Goal: Task Accomplishment & Management: Manage account settings

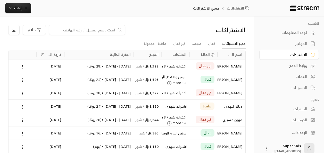
click at [21, 66] on icon at bounding box center [22, 66] width 5 height 5
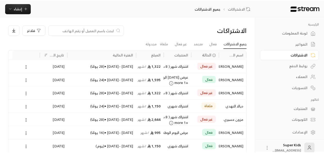
scroll to position [5, 0]
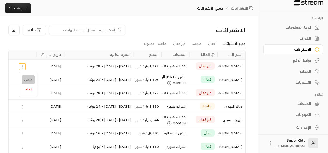
click at [31, 82] on link "عرض" at bounding box center [28, 79] width 13 height 9
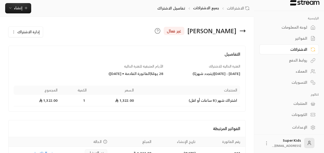
scroll to position [30, 0]
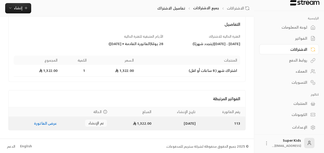
click at [48, 122] on link "عرض الفاتورة" at bounding box center [45, 123] width 23 height 6
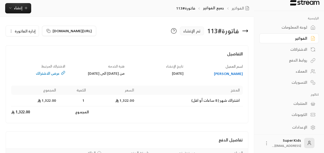
click at [99, 100] on td "1,322.00" at bounding box center [113, 101] width 48 height 12
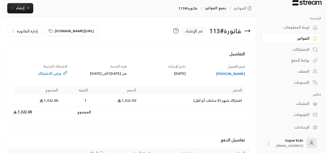
scroll to position [49, 0]
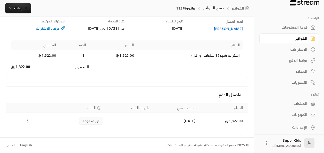
click at [28, 122] on icon "Payments" at bounding box center [27, 120] width 5 height 5
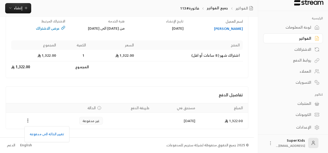
click at [46, 139] on ul "تغيير الحالة الى مدفوعة" at bounding box center [47, 133] width 42 height 13
click at [50, 135] on li "تغيير الحالة الى مدفوعة" at bounding box center [47, 134] width 40 height 9
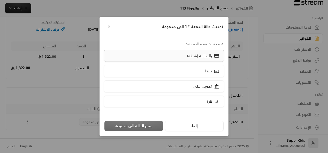
click at [202, 54] on p "بالبطاقة (شبكة)" at bounding box center [199, 55] width 25 height 5
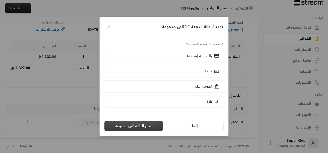
click at [135, 126] on button "تغيير الحالة الى مدفوعة" at bounding box center [133, 126] width 58 height 10
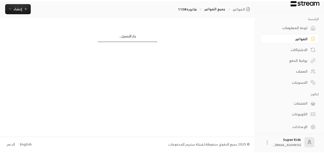
scroll to position [0, 0]
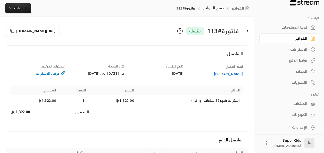
click at [281, 26] on div "لوحة المعلومات" at bounding box center [285, 27] width 41 height 5
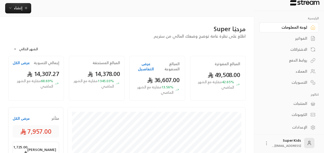
click at [302, 39] on div "الفواتير" at bounding box center [285, 38] width 41 height 5
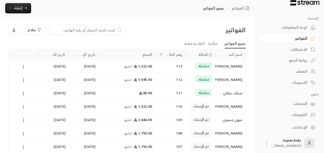
click at [24, 107] on circle at bounding box center [23, 107] width 1 height 1
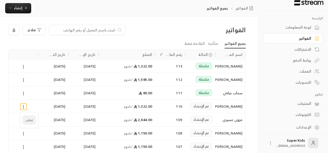
click at [33, 119] on li "عرض" at bounding box center [29, 119] width 13 height 9
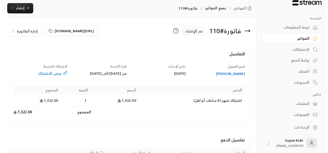
scroll to position [49, 0]
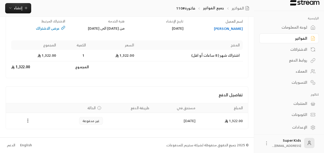
click at [27, 122] on icon "Payments" at bounding box center [27, 120] width 5 height 5
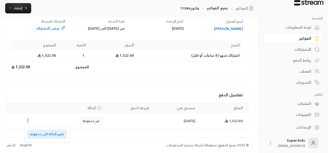
click at [46, 135] on li "تغيير الحالة الى مدفوعة" at bounding box center [47, 134] width 40 height 9
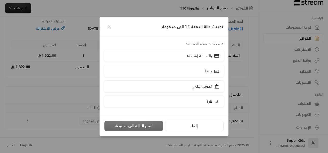
scroll to position [44, 0]
click at [212, 100] on div "قرة" at bounding box center [212, 101] width 15 height 5
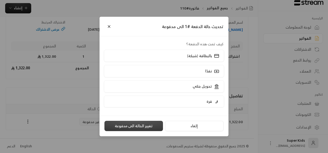
click at [146, 127] on button "تغيير الحالة الى مدفوعة" at bounding box center [133, 126] width 58 height 10
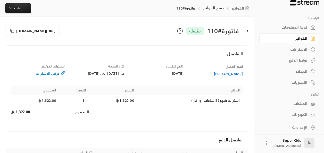
click at [247, 30] on icon at bounding box center [245, 31] width 6 height 6
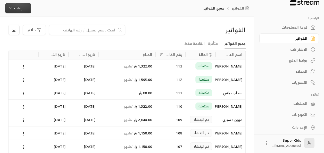
click at [21, 10] on span "إنشاء" at bounding box center [18, 8] width 8 height 6
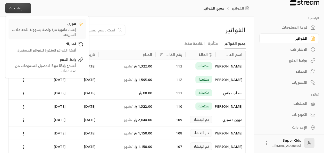
click at [60, 29] on div "إنشاء فاتورة مرة واحدة بسهولة للمعاملات السريعة." at bounding box center [43, 32] width 65 height 10
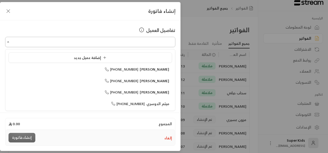
click at [120, 42] on input "اختر العميل" at bounding box center [90, 42] width 170 height 9
click at [138, 72] on span "[PHONE_NUMBER]" at bounding box center [122, 69] width 34 height 6
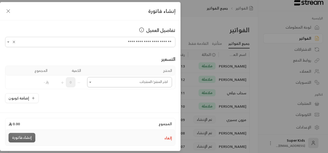
click at [92, 80] on icon "Open" at bounding box center [90, 82] width 5 height 5
type input "**********"
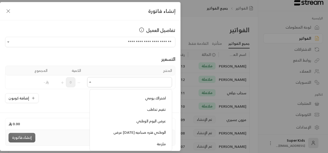
scroll to position [73, 0]
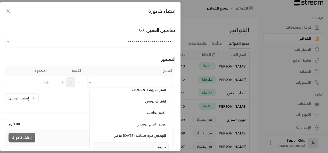
click at [156, 146] on div "ملزمة" at bounding box center [131, 146] width 70 height 5
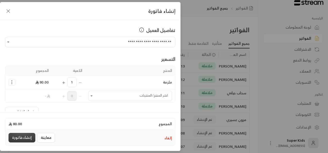
click at [23, 136] on button "إنشاء فاتورة" at bounding box center [21, 138] width 27 height 10
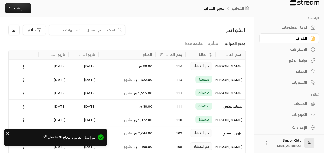
click at [7, 131] on icon "close" at bounding box center [8, 133] width 4 height 4
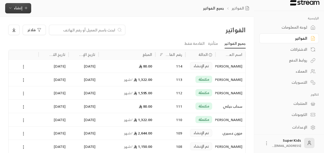
click at [18, 9] on span "إنشاء" at bounding box center [18, 8] width 8 height 6
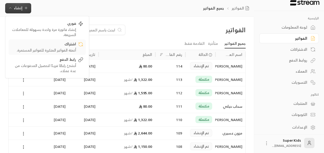
click at [59, 45] on div "اشتراك" at bounding box center [43, 44] width 65 height 6
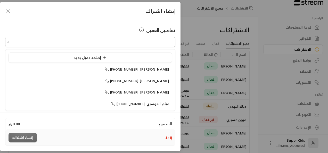
click at [137, 41] on input "اختر العميل" at bounding box center [90, 42] width 170 height 9
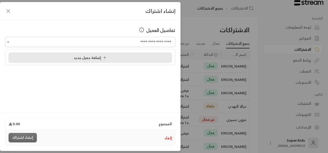
click at [123, 54] on li "إضافة عميل جديد" at bounding box center [89, 58] width 163 height 10
type input "**********"
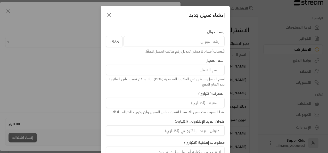
click at [179, 44] on input "tel" at bounding box center [173, 41] width 101 height 10
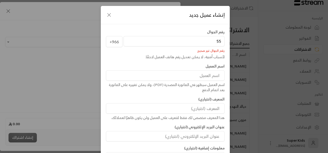
type input "5"
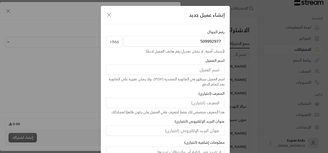
type input "509992977"
click at [202, 72] on input at bounding box center [165, 70] width 118 height 10
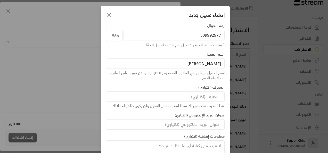
scroll to position [41, 0]
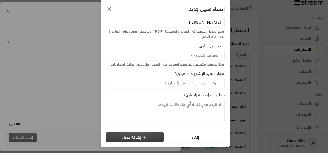
type input "[PERSON_NAME]"
click at [139, 137] on button "إضافة عميل" at bounding box center [135, 137] width 58 height 10
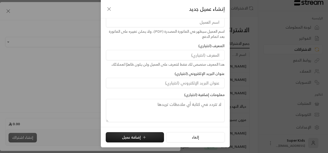
type input "**********"
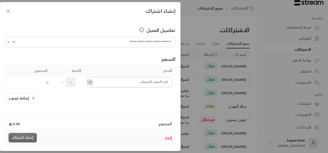
click at [92, 83] on icon "Open" at bounding box center [90, 82] width 5 height 5
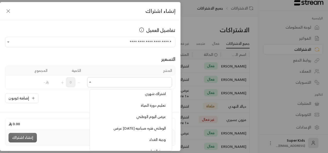
scroll to position [194, 0]
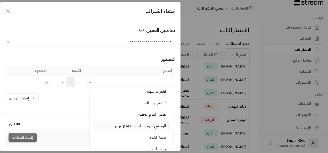
click at [136, 123] on span "عرض [DATE] الوطني فتره صباحيه" at bounding box center [140, 126] width 52 height 6
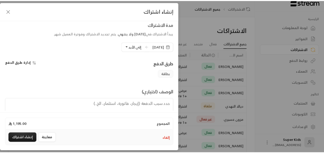
scroll to position [119, 0]
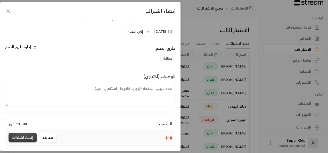
click at [19, 137] on button "إنشاء اشتراك" at bounding box center [22, 138] width 28 height 10
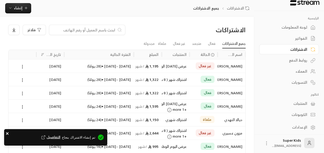
click at [7, 132] on icon "close" at bounding box center [8, 133] width 4 height 4
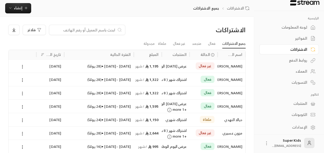
click at [294, 30] on div "لوحة المعلومات" at bounding box center [285, 27] width 41 height 5
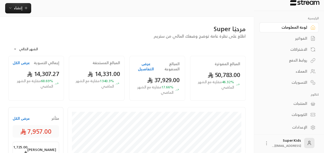
click at [25, 119] on button "عرض الكل" at bounding box center [21, 118] width 17 height 5
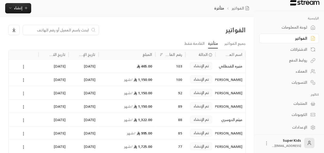
click at [24, 92] on icon at bounding box center [23, 93] width 5 height 5
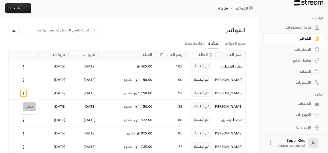
click at [30, 107] on li "عرض" at bounding box center [29, 106] width 13 height 9
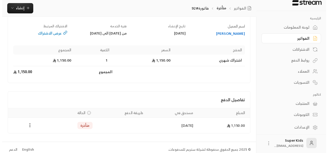
scroll to position [49, 0]
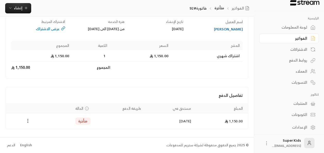
click at [28, 121] on icon "Payments" at bounding box center [27, 120] width 5 height 5
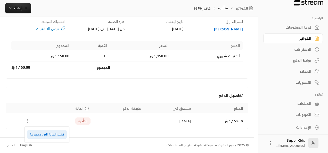
click at [45, 131] on li "تغيير الحالة الى مدفوعة" at bounding box center [47, 134] width 40 height 9
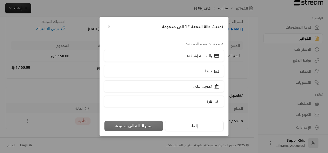
scroll to position [44, 0]
click at [208, 69] on p "نقدًا" at bounding box center [208, 70] width 7 height 5
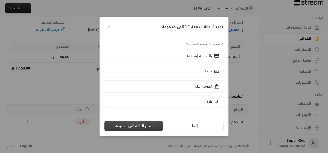
click at [144, 126] on button "تغيير الحالة الى مدفوعة" at bounding box center [133, 126] width 58 height 10
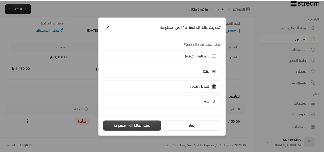
scroll to position [0, 0]
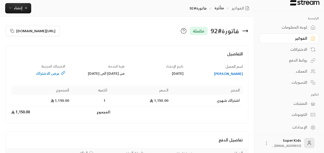
click at [306, 28] on div "لوحة المعلومات" at bounding box center [285, 27] width 41 height 5
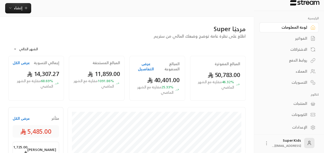
click at [24, 119] on button "عرض الكل" at bounding box center [21, 118] width 17 height 5
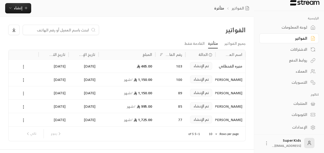
click at [295, 28] on div "لوحة المعلومات" at bounding box center [285, 27] width 41 height 5
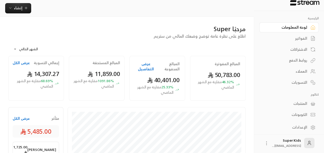
click at [26, 119] on button "عرض الكل" at bounding box center [21, 118] width 17 height 5
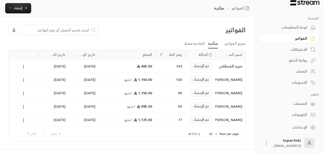
click at [294, 29] on div "لوحة المعلومات" at bounding box center [285, 27] width 41 height 5
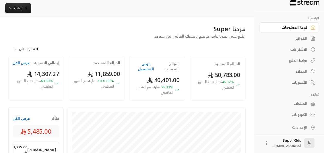
click at [302, 48] on div "الاشتراكات" at bounding box center [285, 49] width 41 height 5
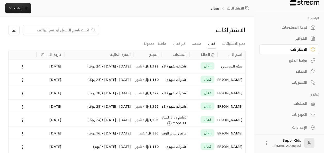
click at [22, 65] on circle at bounding box center [22, 65] width 1 height 1
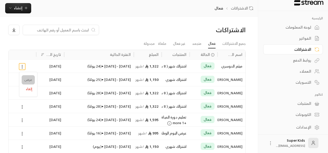
click at [30, 80] on link "عرض" at bounding box center [28, 79] width 13 height 9
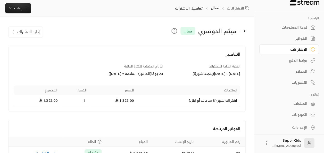
click at [245, 29] on icon at bounding box center [242, 31] width 6 height 6
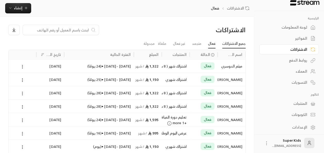
click at [237, 45] on link "جميع الاشتراكات" at bounding box center [233, 43] width 23 height 9
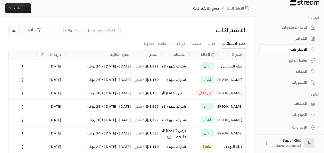
click at [302, 28] on div "لوحة المعلومات" at bounding box center [285, 27] width 41 height 5
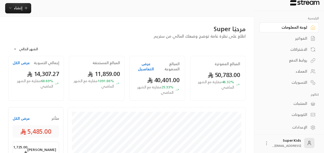
click at [22, 119] on button "عرض الكل" at bounding box center [21, 118] width 17 height 5
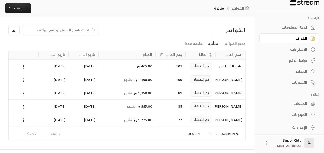
click at [25, 80] on icon at bounding box center [23, 80] width 5 height 5
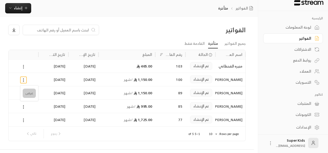
click at [35, 91] on li "عرض" at bounding box center [29, 93] width 13 height 9
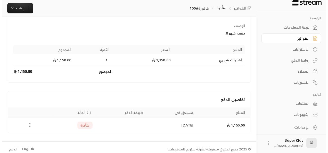
scroll to position [67, 0]
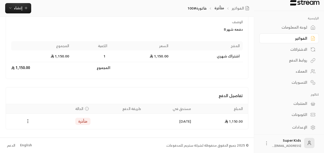
click at [28, 123] on circle "Payments" at bounding box center [28, 122] width 1 height 1
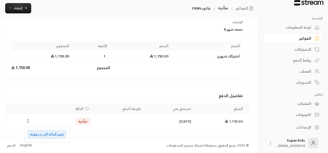
click at [43, 135] on li "تغيير الحالة الى مدفوعة" at bounding box center [47, 134] width 40 height 9
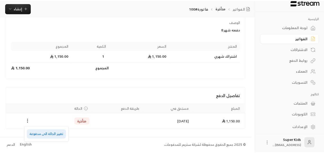
scroll to position [62, 0]
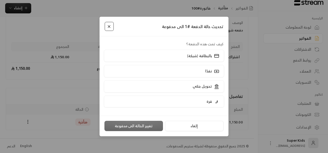
click at [109, 26] on button "Close" at bounding box center [109, 26] width 9 height 9
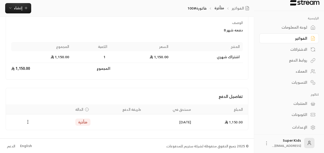
click at [304, 28] on div "لوحة المعلومات" at bounding box center [285, 27] width 41 height 5
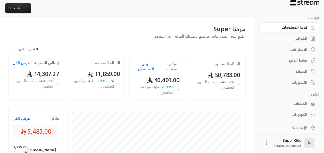
click at [24, 118] on button "عرض الكل" at bounding box center [21, 118] width 17 height 5
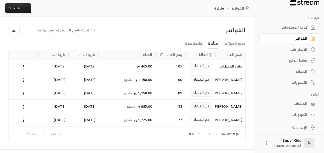
click at [296, 29] on div "لوحة المعلومات" at bounding box center [285, 27] width 41 height 5
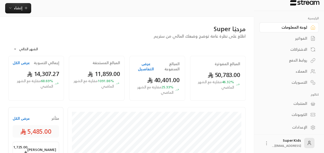
click at [19, 117] on button "عرض الكل" at bounding box center [21, 118] width 17 height 5
